Goal: Complete application form

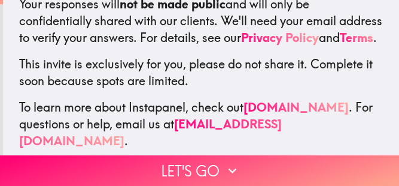
click at [127, 169] on button "Let's go" at bounding box center [199, 170] width 399 height 31
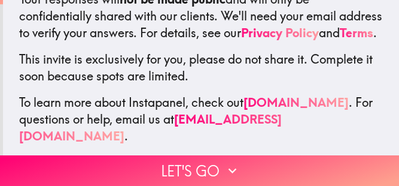
scroll to position [274, 0]
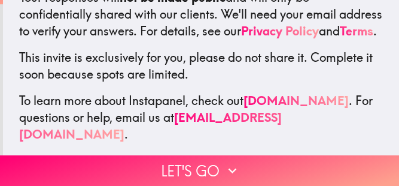
click at [0, 168] on button "Back" at bounding box center [0, 170] width 0 height 31
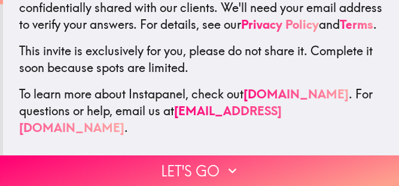
scroll to position [281, 0]
click at [148, 174] on button "Let's go" at bounding box center [199, 170] width 399 height 31
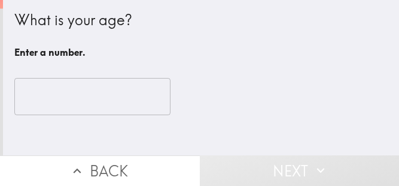
click at [34, 104] on input "number" at bounding box center [92, 96] width 156 height 37
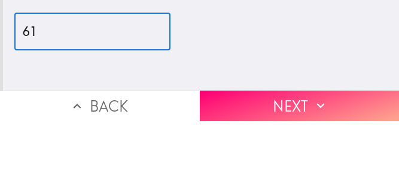
type input "61"
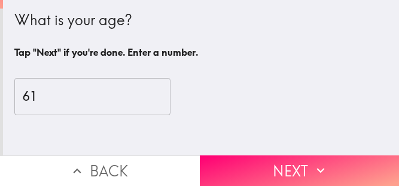
click at [239, 162] on button "Next" at bounding box center [300, 170] width 200 height 31
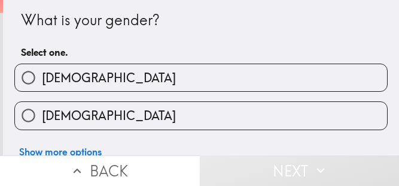
click at [24, 82] on input "[DEMOGRAPHIC_DATA]" at bounding box center [28, 77] width 27 height 27
radio input "true"
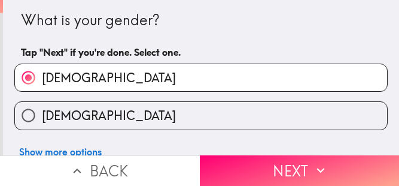
click at [268, 174] on button "Next" at bounding box center [300, 170] width 200 height 31
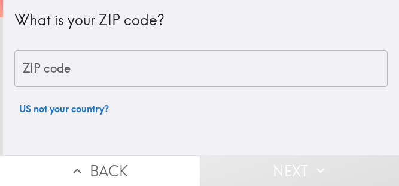
click at [33, 69] on div "ZIP code ZIP code" at bounding box center [201, 68] width 374 height 37
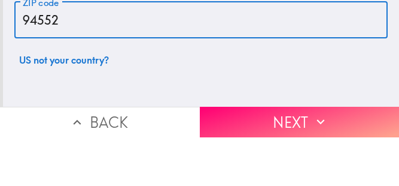
type input "94552"
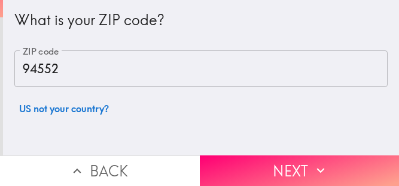
click at [274, 168] on button "Next" at bounding box center [300, 170] width 200 height 31
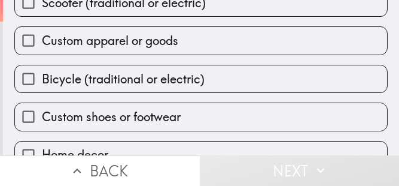
scroll to position [135, 0]
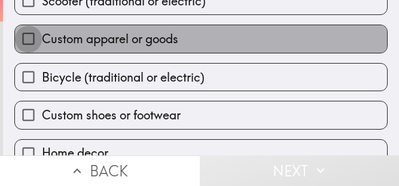
click at [24, 43] on input "Custom apparel or goods" at bounding box center [28, 38] width 27 height 27
checkbox input "true"
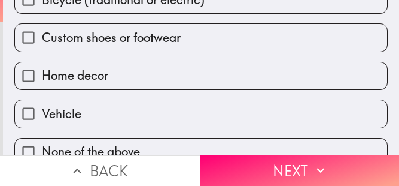
scroll to position [214, 0]
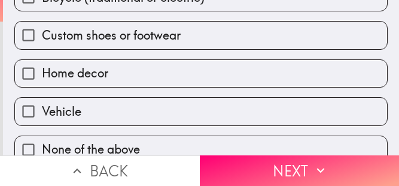
click at [23, 41] on input "Custom shoes or footwear" at bounding box center [28, 35] width 27 height 27
checkbox input "true"
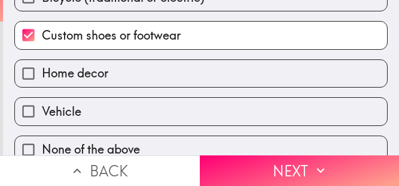
scroll to position [226, 0]
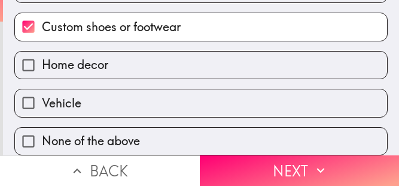
click at [22, 60] on input "Home decor" at bounding box center [28, 64] width 27 height 27
checkbox input "true"
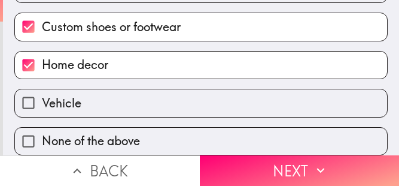
click at [251, 168] on button "Next" at bounding box center [300, 170] width 200 height 31
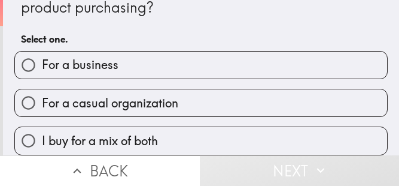
click at [31, 104] on input "For a casual organization" at bounding box center [28, 102] width 27 height 27
radio input "true"
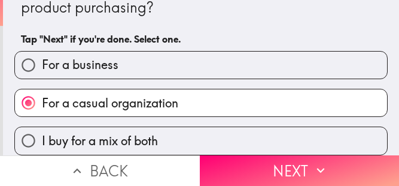
click at [251, 163] on button "Next" at bounding box center [300, 170] width 200 height 31
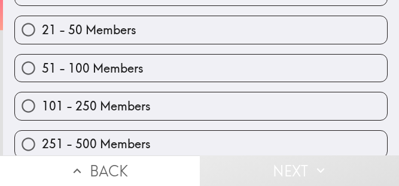
scroll to position [141, 0]
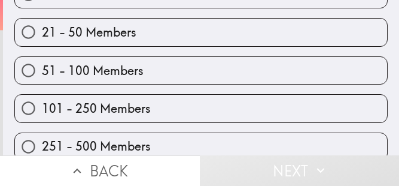
click at [24, 35] on input "21 - 50 Members" at bounding box center [28, 32] width 27 height 27
radio input "true"
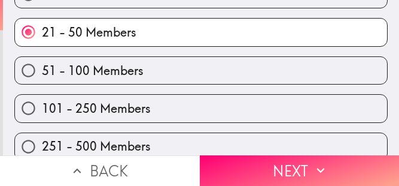
click at [235, 172] on button "Next" at bounding box center [300, 170] width 200 height 31
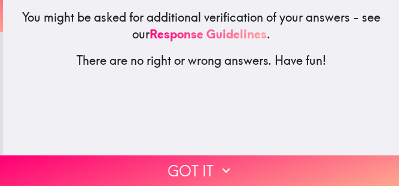
scroll to position [38, 0]
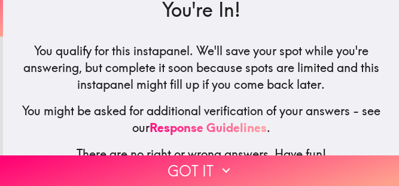
scroll to position [26, 0]
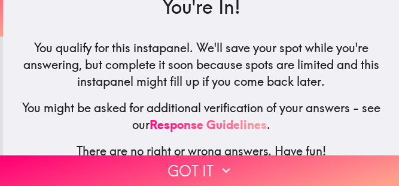
click at [116, 175] on button "Got it" at bounding box center [199, 170] width 399 height 31
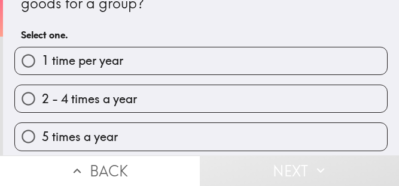
scroll to position [37, 0]
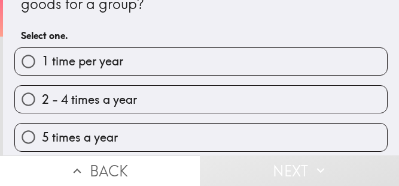
click at [31, 102] on input "2 - 4 times a year" at bounding box center [28, 99] width 27 height 27
radio input "true"
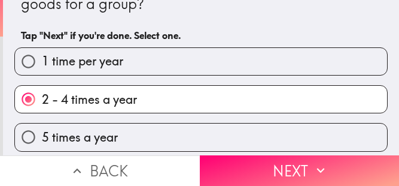
click at [229, 165] on button "Next" at bounding box center [300, 170] width 200 height 31
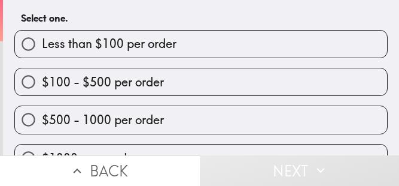
scroll to position [55, 0]
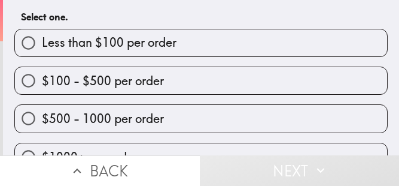
click at [32, 85] on input "$100 - $500 per order" at bounding box center [28, 80] width 27 height 27
radio input "true"
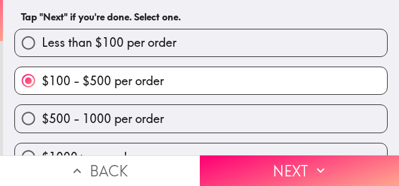
click at [223, 160] on button "Next" at bounding box center [300, 170] width 200 height 31
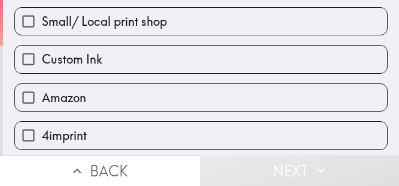
scroll to position [122, 0]
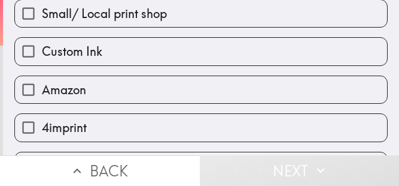
click at [32, 90] on input "Amazon" at bounding box center [28, 89] width 27 height 27
checkbox input "true"
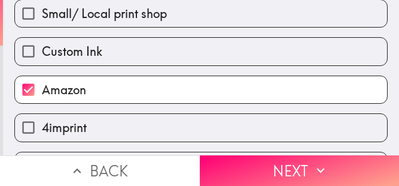
click at [249, 164] on button "Next" at bounding box center [300, 170] width 200 height 31
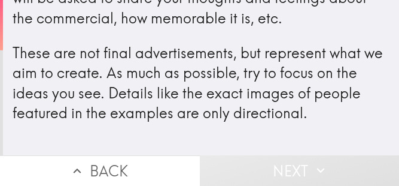
scroll to position [125, 0]
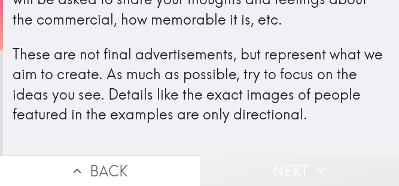
click at [242, 169] on button "Next" at bounding box center [300, 170] width 200 height 31
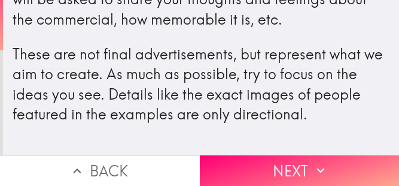
click at [229, 168] on button "Next" at bounding box center [300, 170] width 200 height 31
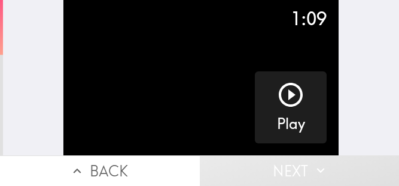
click at [293, 93] on icon "button" at bounding box center [291, 94] width 29 height 29
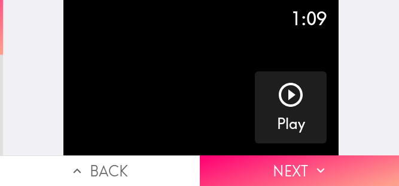
click at [350, 172] on button "Next" at bounding box center [300, 170] width 200 height 31
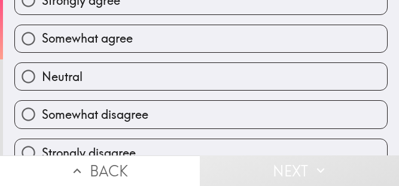
scroll to position [147, 0]
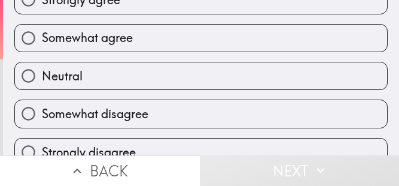
click at [30, 37] on input "Somewhat agree" at bounding box center [28, 38] width 27 height 27
radio input "true"
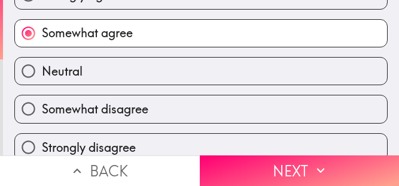
scroll to position [153, 0]
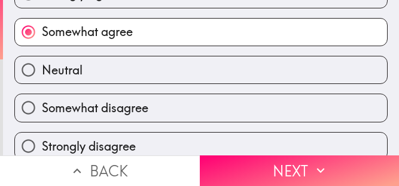
click at [335, 168] on button "Next" at bounding box center [300, 170] width 200 height 31
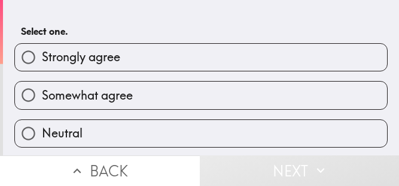
scroll to position [111, 0]
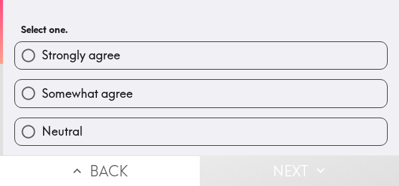
click at [29, 93] on input "Somewhat agree" at bounding box center [28, 93] width 27 height 27
radio input "true"
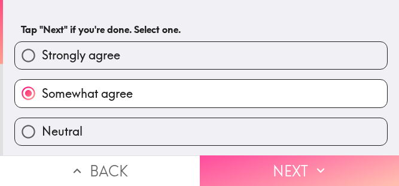
click at [343, 165] on button "Next" at bounding box center [300, 170] width 200 height 31
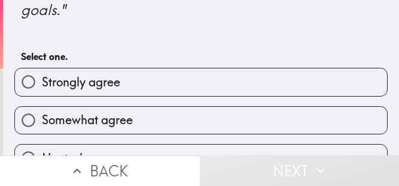
scroll to position [107, 0]
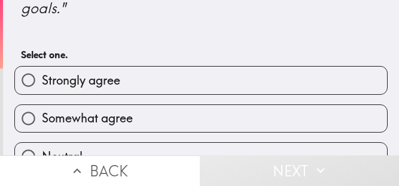
click at [30, 123] on input "Somewhat agree" at bounding box center [28, 118] width 27 height 27
radio input "true"
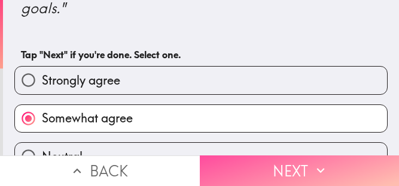
click at [338, 165] on button "Next" at bounding box center [300, 170] width 200 height 31
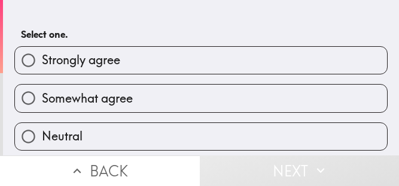
click at [29, 99] on input "Somewhat agree" at bounding box center [28, 97] width 27 height 27
radio input "true"
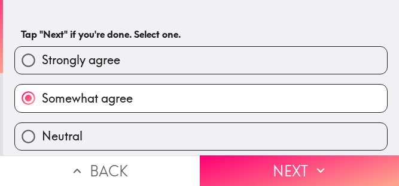
click at [318, 166] on icon "button" at bounding box center [321, 170] width 16 height 16
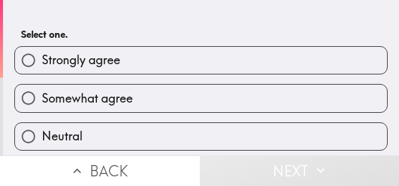
click at [26, 98] on input "Somewhat agree" at bounding box center [28, 97] width 27 height 27
radio input "true"
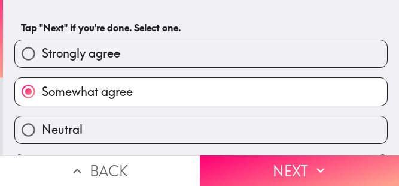
scroll to position [111, 0]
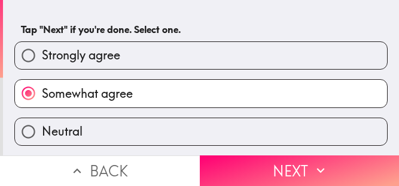
click at [321, 168] on icon "button" at bounding box center [321, 170] width 16 height 16
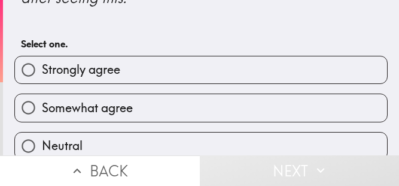
scroll to position [99, 0]
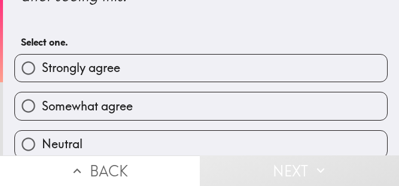
click at [32, 105] on input "Somewhat agree" at bounding box center [28, 105] width 27 height 27
radio input "true"
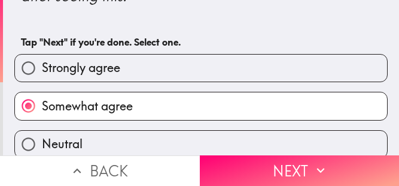
click at [334, 169] on button "Next" at bounding box center [300, 170] width 200 height 31
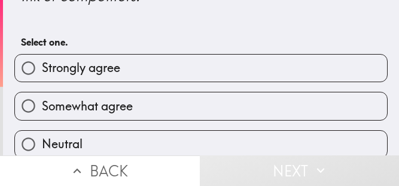
click at [29, 105] on input "Somewhat agree" at bounding box center [28, 105] width 27 height 27
radio input "true"
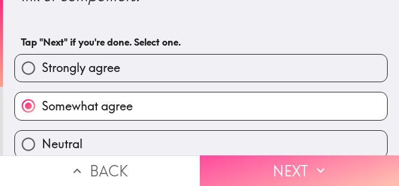
click at [331, 165] on button "Next" at bounding box center [300, 170] width 200 height 31
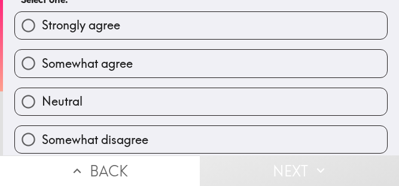
scroll to position [143, 0]
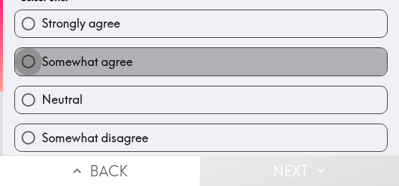
click at [30, 62] on input "Somewhat agree" at bounding box center [28, 61] width 27 height 27
radio input "true"
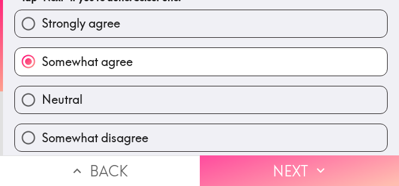
click at [332, 168] on button "Next" at bounding box center [300, 170] width 200 height 31
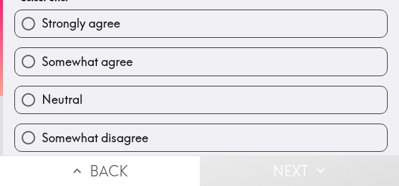
click at [28, 65] on input "Somewhat agree" at bounding box center [28, 61] width 27 height 27
radio input "true"
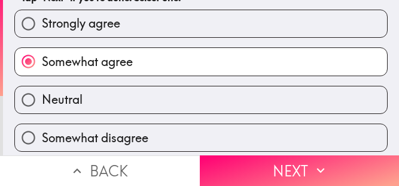
click at [327, 168] on icon "button" at bounding box center [321, 170] width 16 height 16
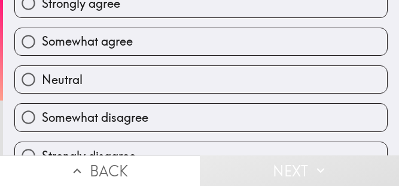
click at [28, 40] on input "Somewhat agree" at bounding box center [28, 41] width 27 height 27
radio input "true"
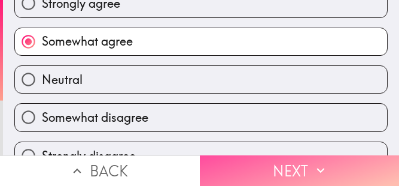
click at [324, 166] on icon "button" at bounding box center [321, 170] width 16 height 16
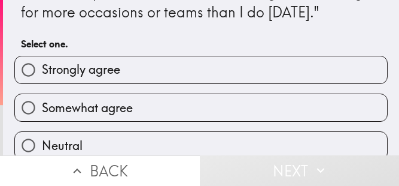
scroll to position [29, 0]
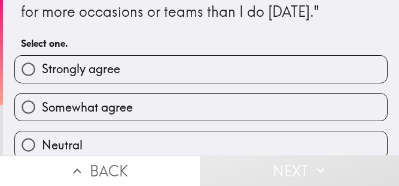
click at [32, 107] on input "Somewhat agree" at bounding box center [28, 106] width 27 height 27
radio input "true"
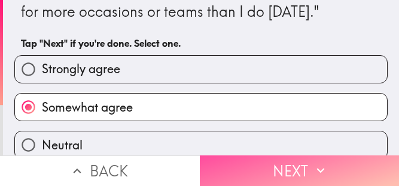
click at [318, 168] on icon "button" at bounding box center [321, 170] width 16 height 16
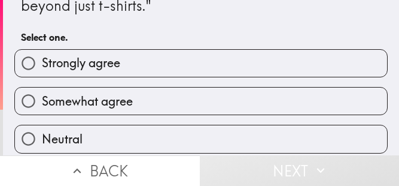
scroll to position [36, 0]
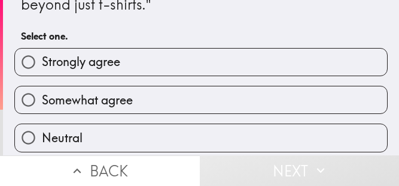
click at [34, 138] on input "Neutral" at bounding box center [28, 137] width 27 height 27
radio input "true"
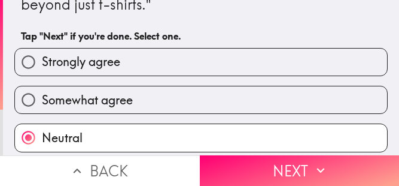
click at [320, 165] on icon "button" at bounding box center [321, 170] width 16 height 16
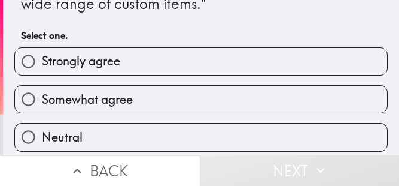
scroll to position [38, 0]
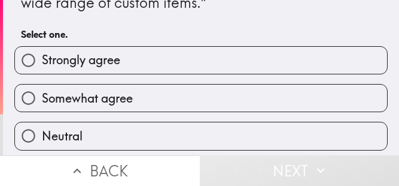
click at [31, 136] on input "Neutral" at bounding box center [28, 135] width 27 height 27
radio input "true"
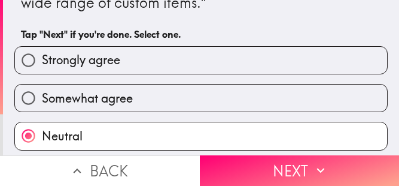
click at [323, 172] on icon "button" at bounding box center [321, 170] width 16 height 16
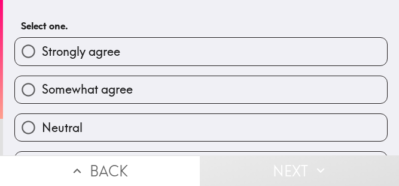
scroll to position [87, 0]
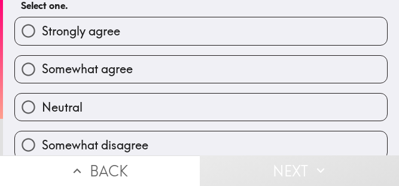
click at [32, 111] on input "Neutral" at bounding box center [28, 106] width 27 height 27
radio input "true"
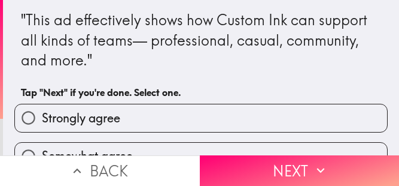
scroll to position [5, 0]
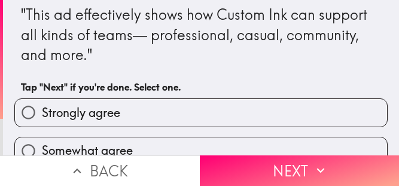
click at [322, 172] on icon "button" at bounding box center [321, 170] width 16 height 16
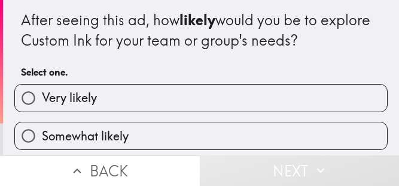
scroll to position [28, 0]
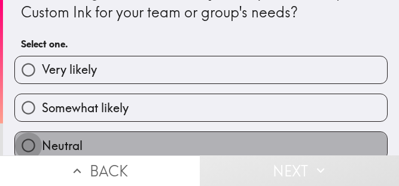
click at [36, 146] on input "Neutral" at bounding box center [28, 145] width 27 height 27
radio input "true"
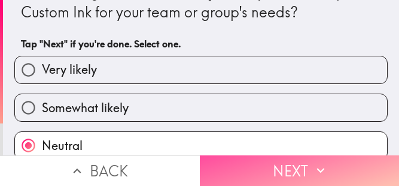
click at [315, 167] on icon "button" at bounding box center [321, 170] width 16 height 16
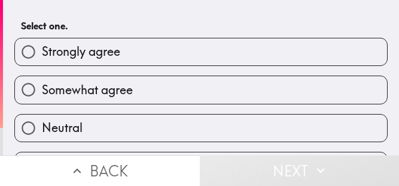
scroll to position [116, 0]
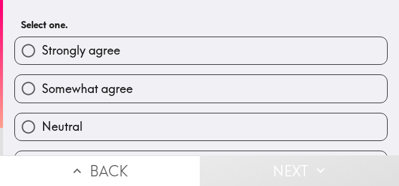
click at [25, 89] on input "Somewhat agree" at bounding box center [28, 88] width 27 height 27
radio input "true"
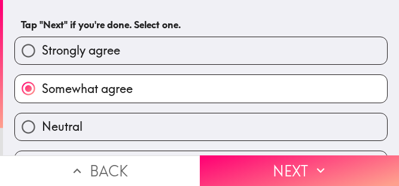
click at [319, 168] on icon "button" at bounding box center [321, 170] width 16 height 16
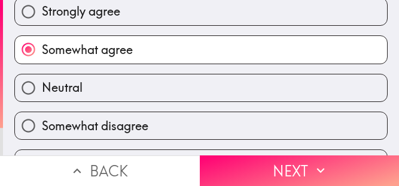
scroll to position [72, 0]
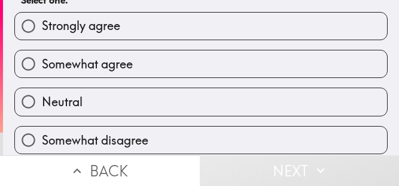
click at [31, 66] on input "Somewhat agree" at bounding box center [28, 63] width 27 height 27
radio input "true"
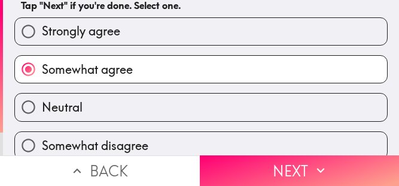
click at [326, 171] on icon "button" at bounding box center [321, 170] width 16 height 16
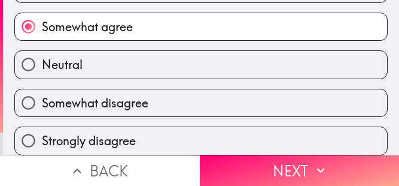
scroll to position [22, 0]
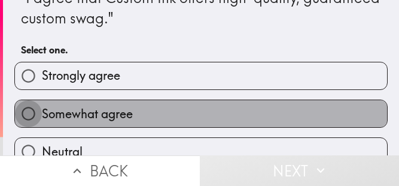
click at [29, 119] on input "Somewhat agree" at bounding box center [28, 113] width 27 height 27
radio input "true"
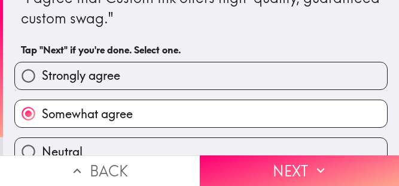
click at [320, 168] on icon "button" at bounding box center [321, 170] width 16 height 16
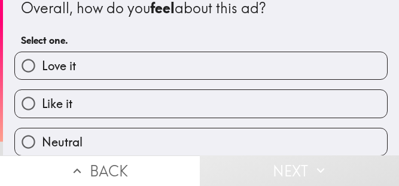
scroll to position [20, 0]
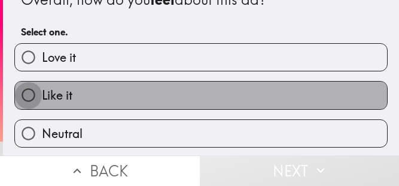
click at [25, 98] on input "Like it" at bounding box center [28, 94] width 27 height 27
radio input "true"
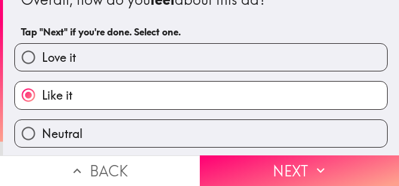
click at [325, 169] on icon "button" at bounding box center [321, 170] width 16 height 16
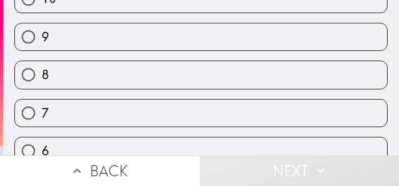
scroll to position [101, 0]
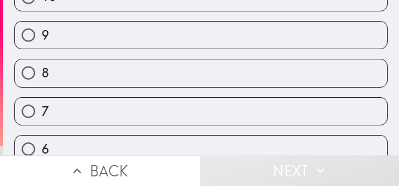
click at [26, 113] on input "7" at bounding box center [28, 111] width 27 height 27
radio input "true"
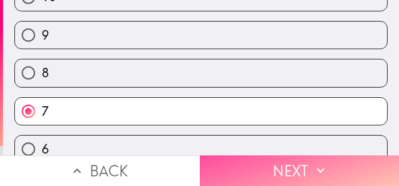
click at [321, 168] on icon "button" at bounding box center [321, 170] width 16 height 16
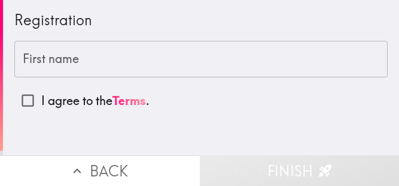
click at [29, 62] on div "First name First name" at bounding box center [201, 59] width 374 height 37
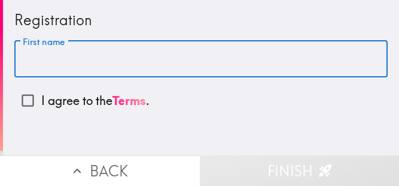
click at [35, 60] on input "First name" at bounding box center [201, 59] width 374 height 37
click at [30, 96] on input "I agree to the Terms ." at bounding box center [27, 100] width 27 height 27
checkbox input "true"
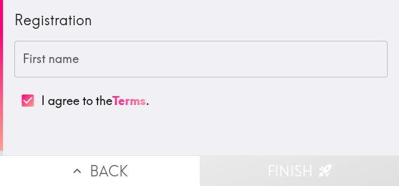
click at [35, 61] on div "First name First name" at bounding box center [201, 59] width 374 height 37
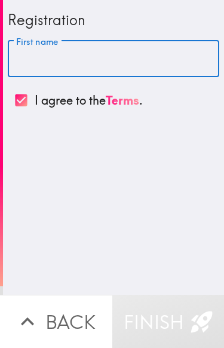
click at [153, 61] on input "First name" at bounding box center [114, 59] width 212 height 37
click at [153, 60] on input "First name" at bounding box center [114, 59] width 212 height 37
click at [155, 64] on input "First name" at bounding box center [114, 59] width 212 height 37
click at [154, 64] on input "First name" at bounding box center [114, 59] width 212 height 37
click at [65, 62] on input "First name" at bounding box center [114, 59] width 212 height 37
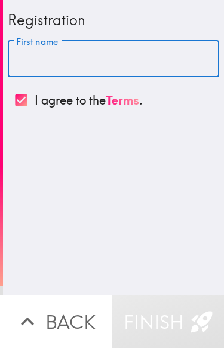
type input "[PERSON_NAME]"
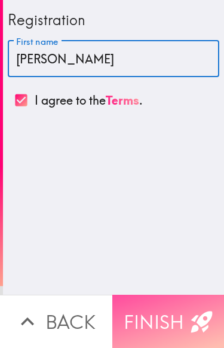
click at [182, 185] on button "Finish" at bounding box center [169, 321] width 113 height 53
